Goal: Find specific page/section: Find specific page/section

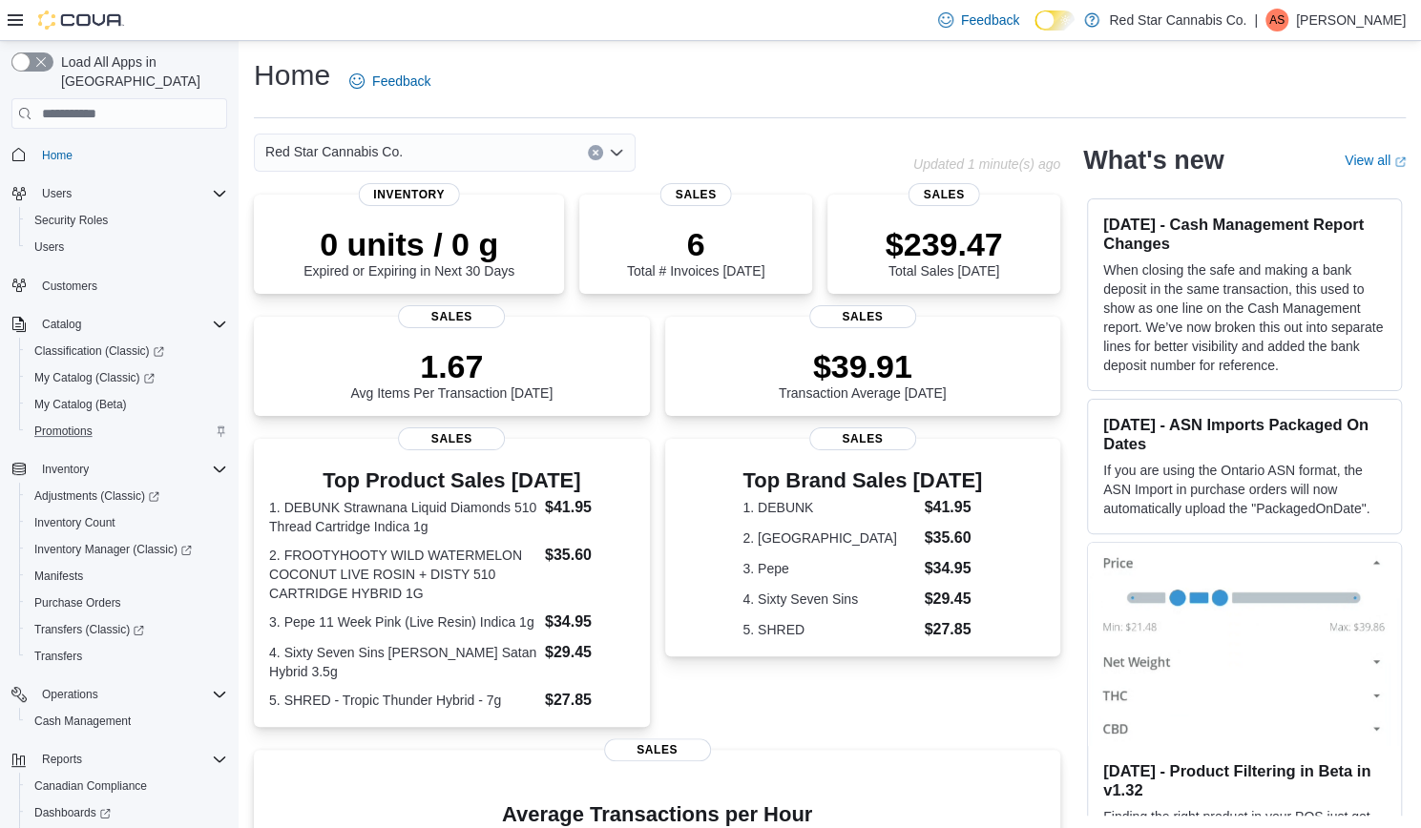
scroll to position [97, 0]
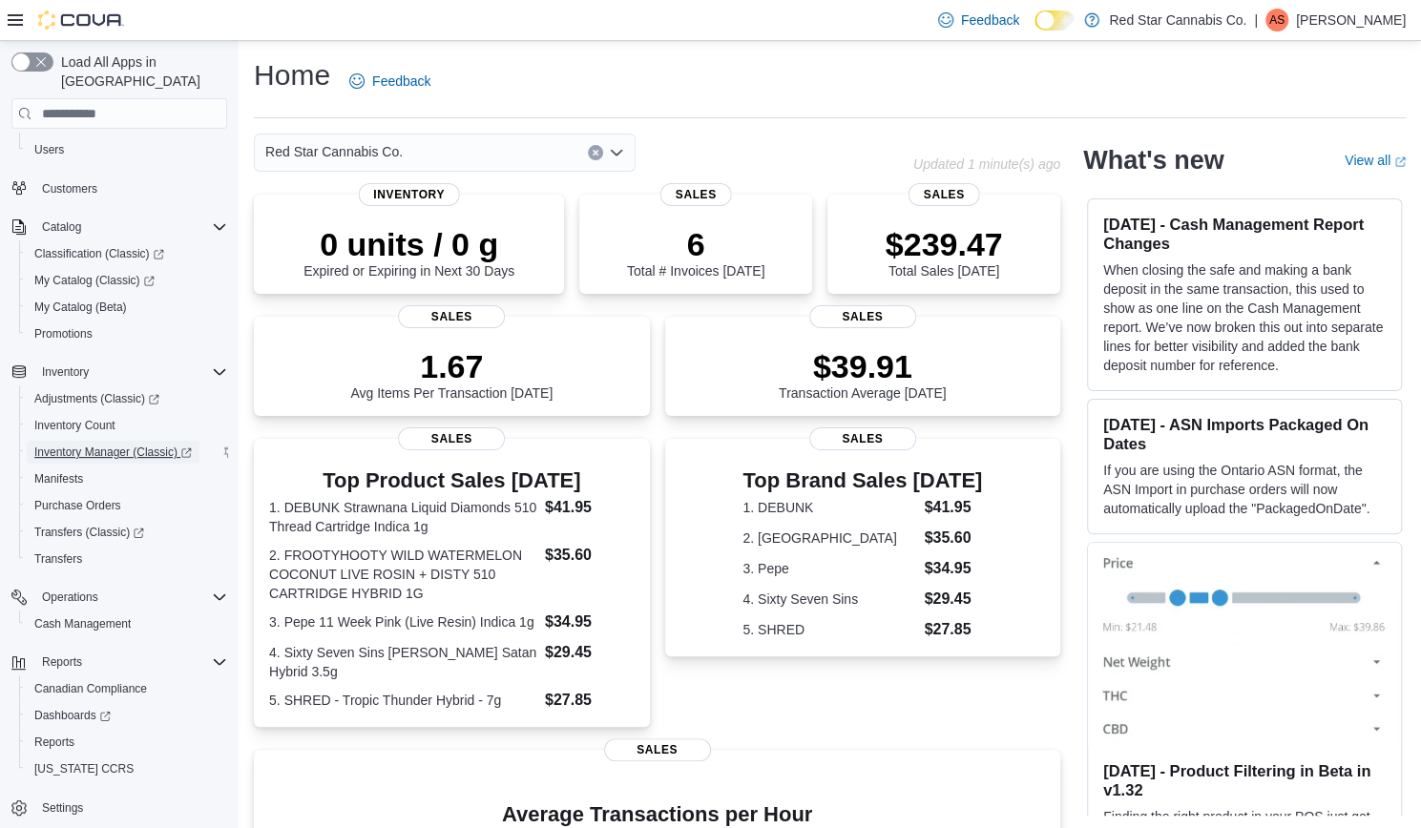
click at [170, 445] on span "Inventory Manager (Classic)" at bounding box center [112, 452] width 157 height 15
